Goal: Transaction & Acquisition: Book appointment/travel/reservation

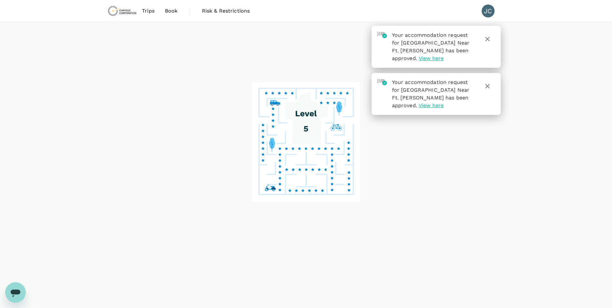
click at [444, 59] on span "View here" at bounding box center [431, 58] width 25 height 6
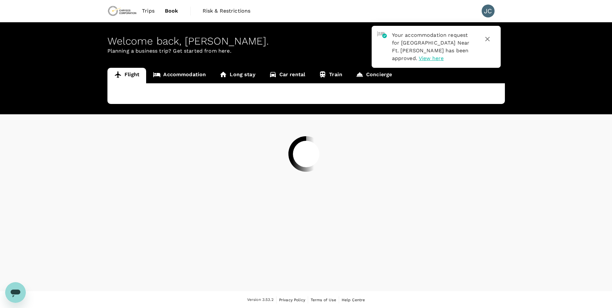
click at [489, 38] on div at bounding box center [306, 154] width 612 height 308
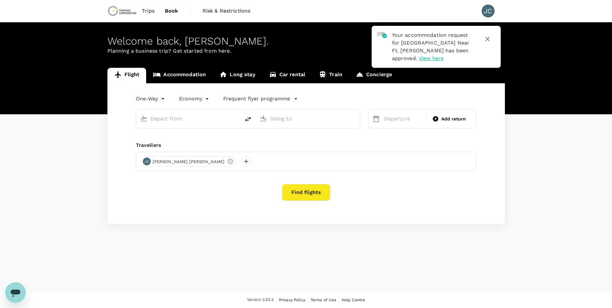
type input "roundtrip"
type input "Vancouver Intl (YVR)"
type input "[GEOGRAPHIC_DATA] (FAI)"
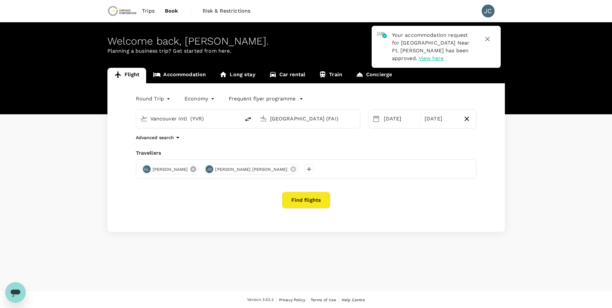
click at [190, 167] on icon at bounding box center [193, 169] width 7 height 7
click at [150, 12] on span "Trips" at bounding box center [148, 11] width 13 height 8
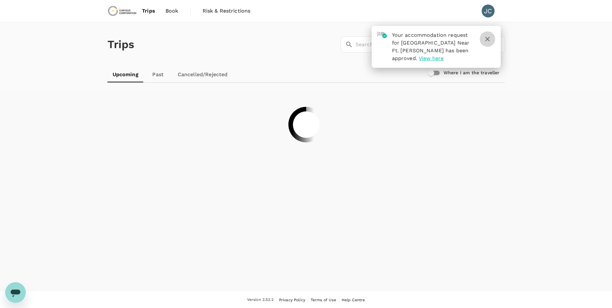
click at [488, 39] on icon "button" at bounding box center [488, 39] width 8 height 8
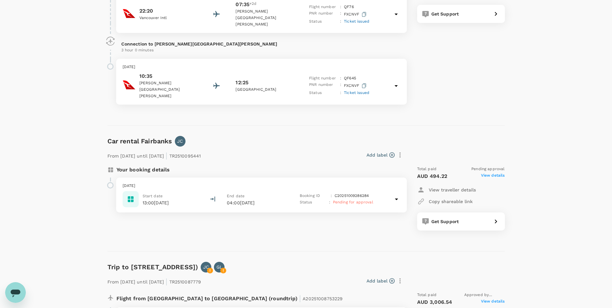
scroll to position [226, 0]
click at [395, 195] on icon at bounding box center [397, 199] width 8 height 8
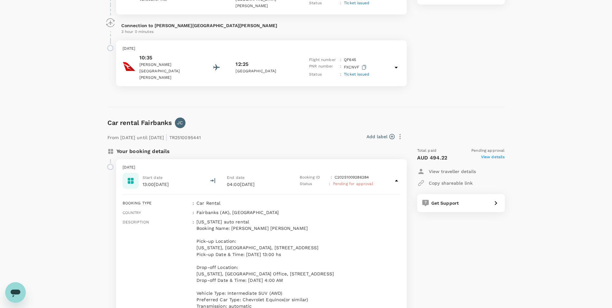
scroll to position [258, 0]
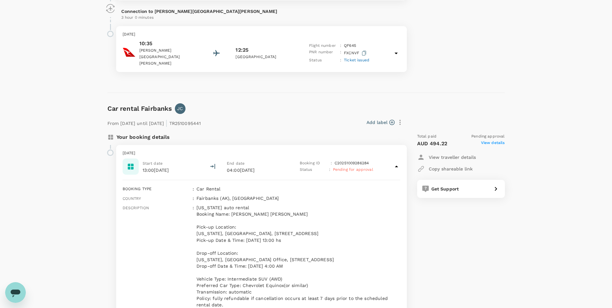
click at [387, 257] on p "[US_STATE] auto rental Booking Name: [PERSON_NAME] [PERSON_NAME] Pick-up Locati…" at bounding box center [299, 255] width 204 height 103
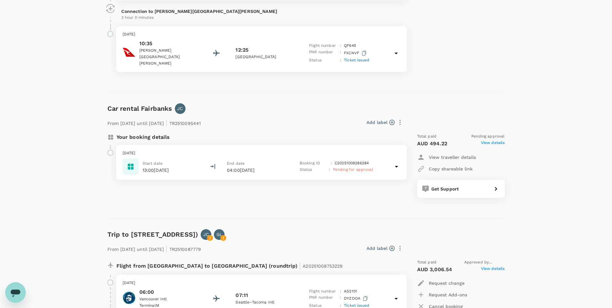
click at [396, 158] on div "Start date 13:00[DATE] End date 04:00[DATE] Booking ID : C20251009286284 Status…" at bounding box center [262, 166] width 278 height 16
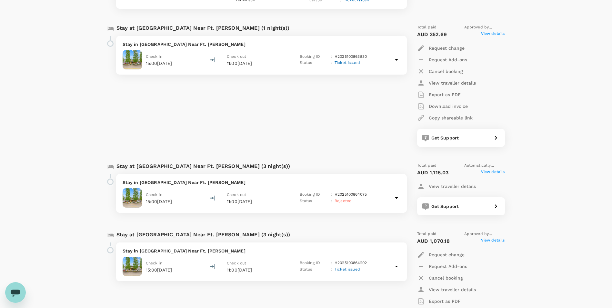
scroll to position [871, 0]
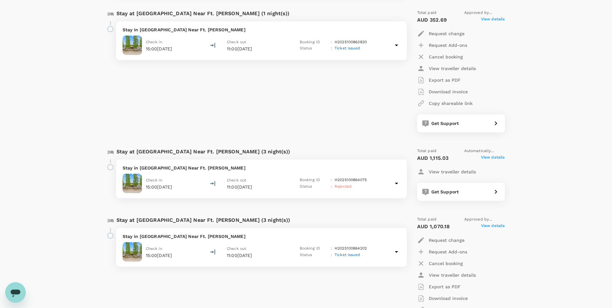
click at [399, 179] on icon at bounding box center [397, 183] width 8 height 8
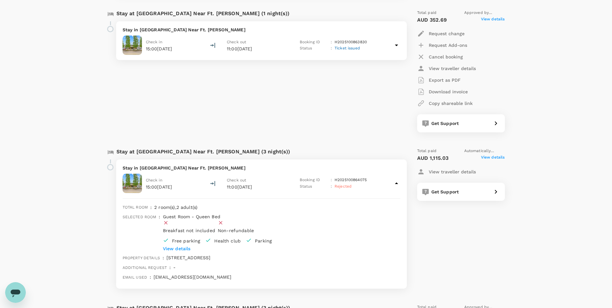
click at [495, 154] on span "View details" at bounding box center [493, 158] width 24 height 8
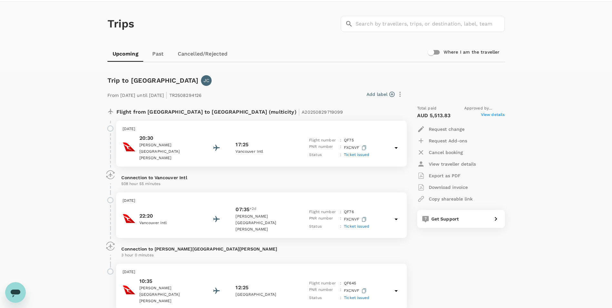
scroll to position [0, 0]
